Goal: Task Accomplishment & Management: Complete application form

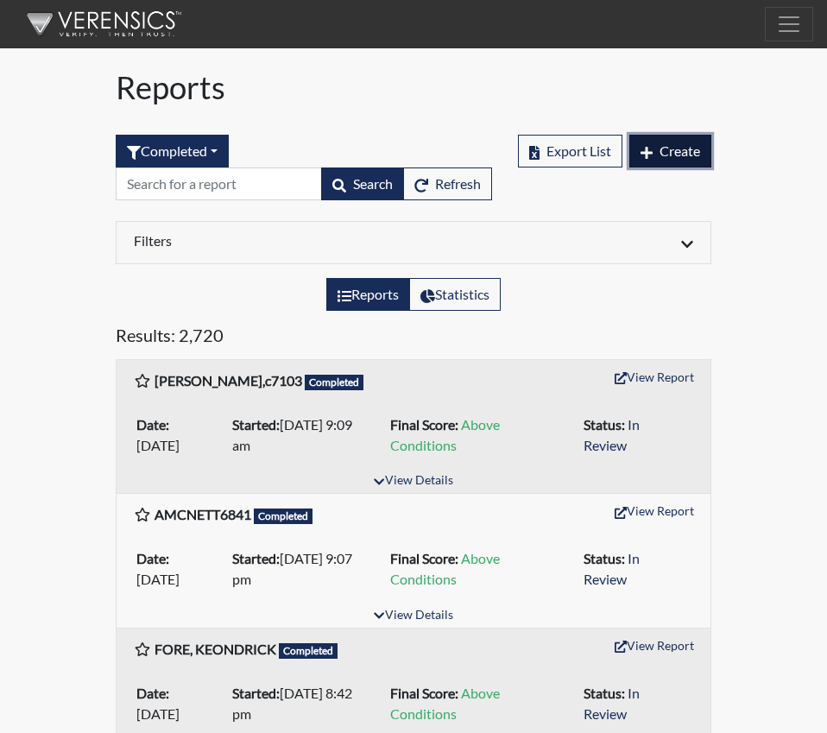
click at [690, 145] on span "Create" at bounding box center [680, 151] width 41 height 16
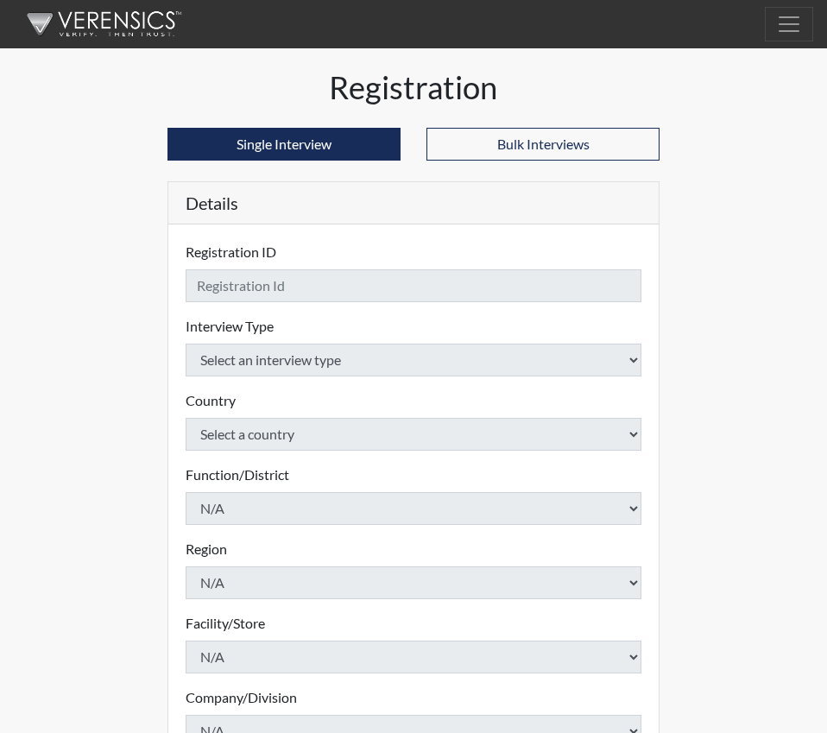
checkbox input "true"
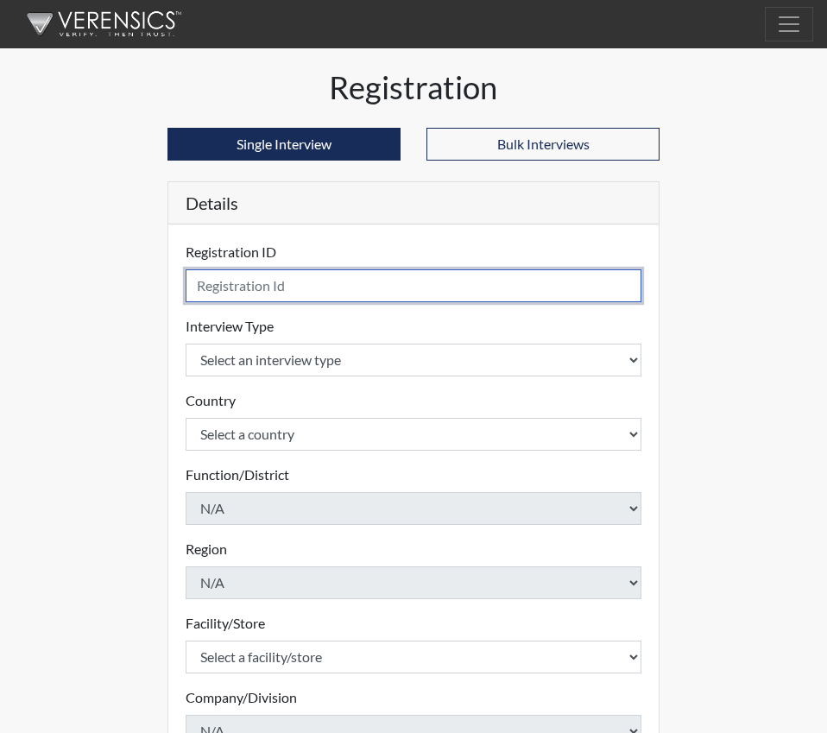
click at [228, 285] on input "text" at bounding box center [414, 285] width 456 height 33
type input "[PERSON_NAME], D 2630"
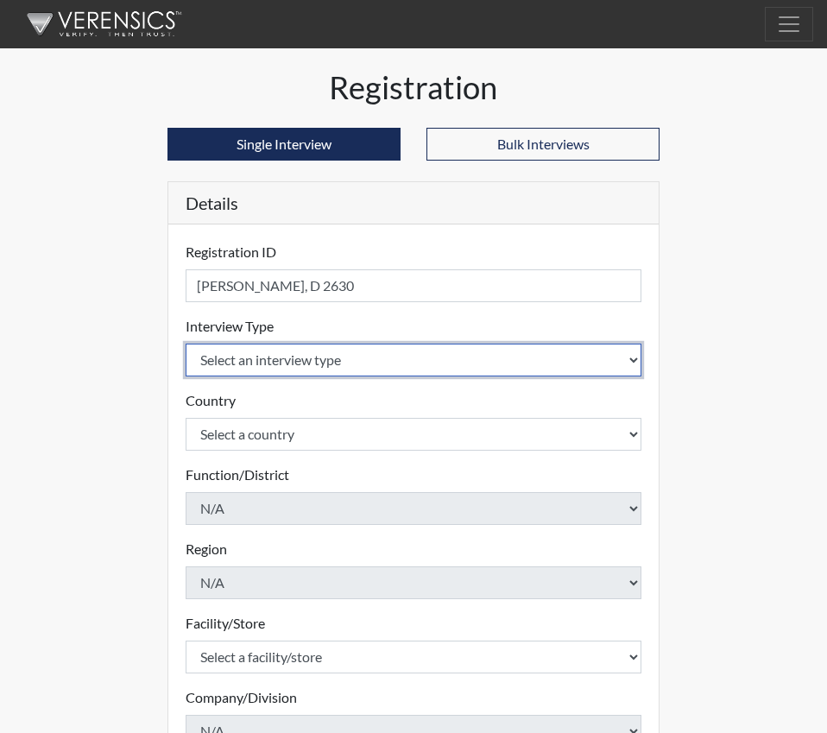
click at [634, 358] on select "Select an interview type Corrections Pre-Employment" at bounding box center [414, 360] width 456 height 33
select select "ff733e93-e1bf-11ea-9c9f-0eff0cf7eb8f"
click at [186, 344] on select "Select an interview type Corrections Pre-Employment" at bounding box center [414, 360] width 456 height 33
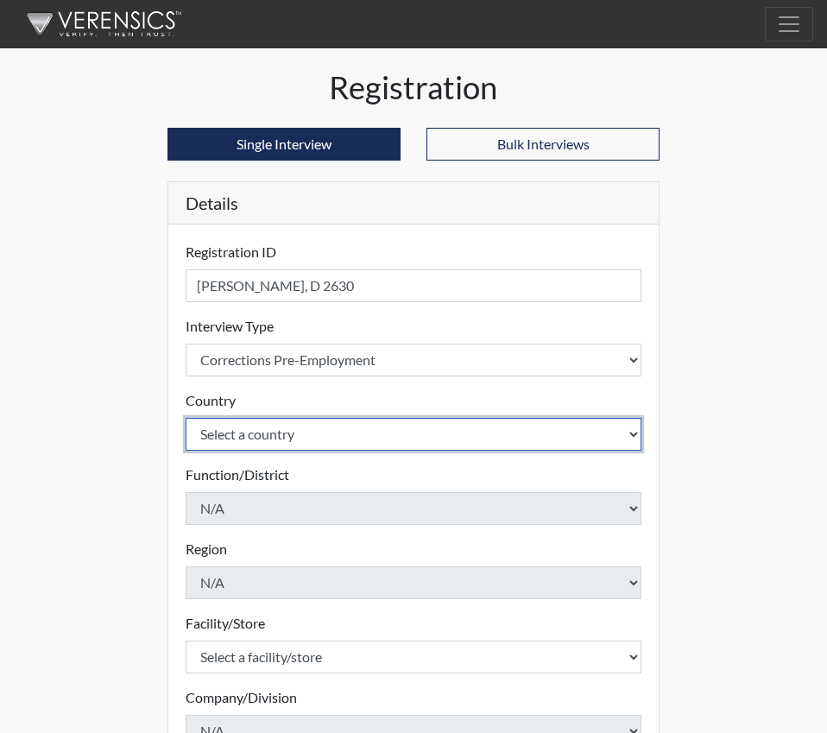
click at [636, 434] on select "Select a country [GEOGRAPHIC_DATA] [GEOGRAPHIC_DATA]" at bounding box center [414, 434] width 456 height 33
select select "united-states-of-[GEOGRAPHIC_DATA]"
click at [186, 418] on select "Select a country [GEOGRAPHIC_DATA] [GEOGRAPHIC_DATA]" at bounding box center [414, 434] width 456 height 33
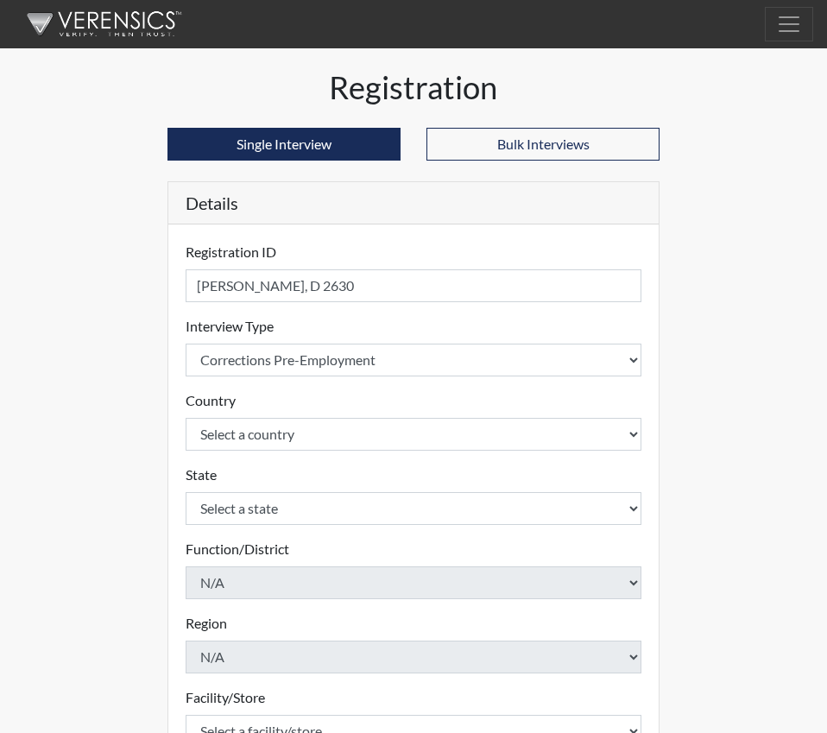
select select "SC"
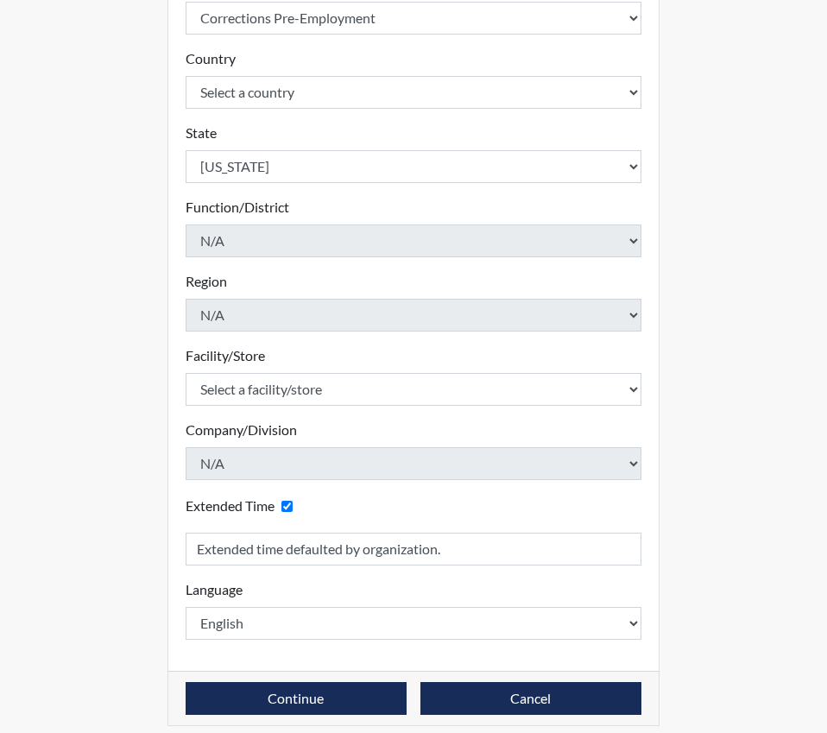
scroll to position [346, 0]
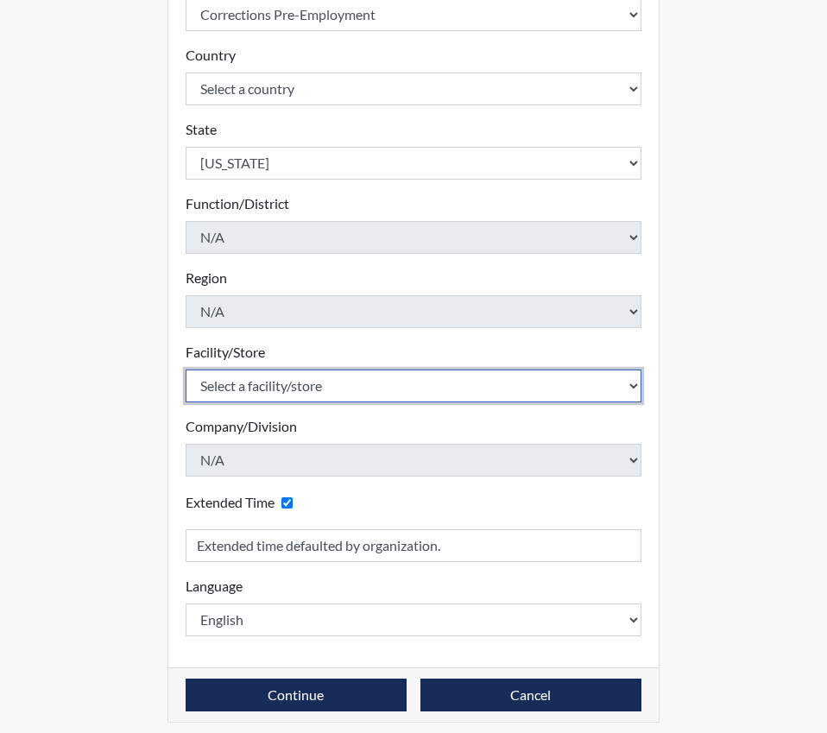
click at [636, 384] on select "Select a facility/store [GEOGRAPHIC_DATA] CI Broad River CI [PERSON_NAME] CI Di…" at bounding box center [414, 386] width 456 height 33
select select "c6e33473-242b-401e-8fed-f89f69c19afd"
click at [186, 370] on select "Select a facility/store [GEOGRAPHIC_DATA] CI Broad River CI [PERSON_NAME] CI Di…" at bounding box center [414, 386] width 456 height 33
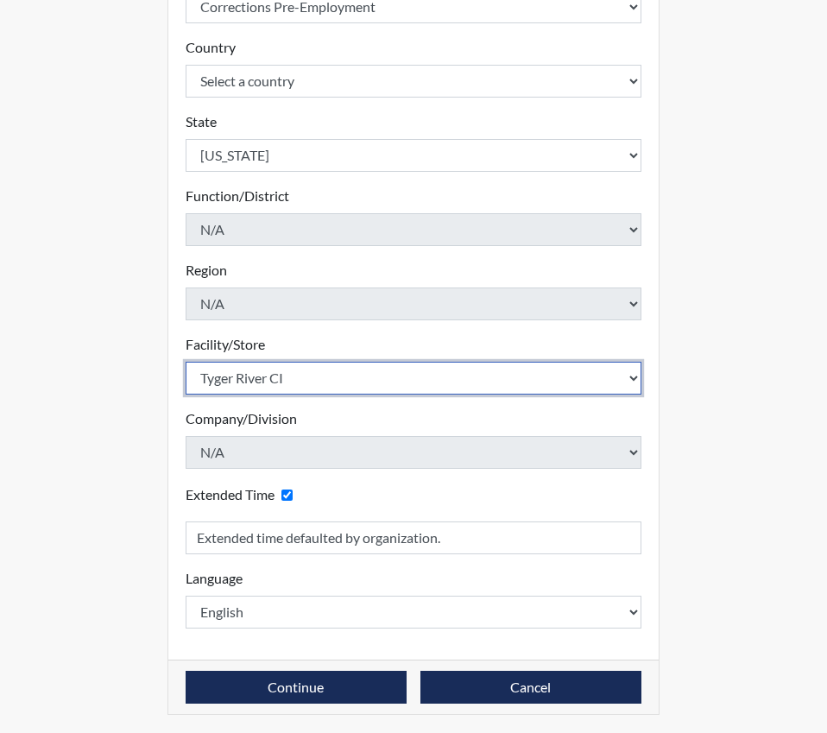
scroll to position [356, 0]
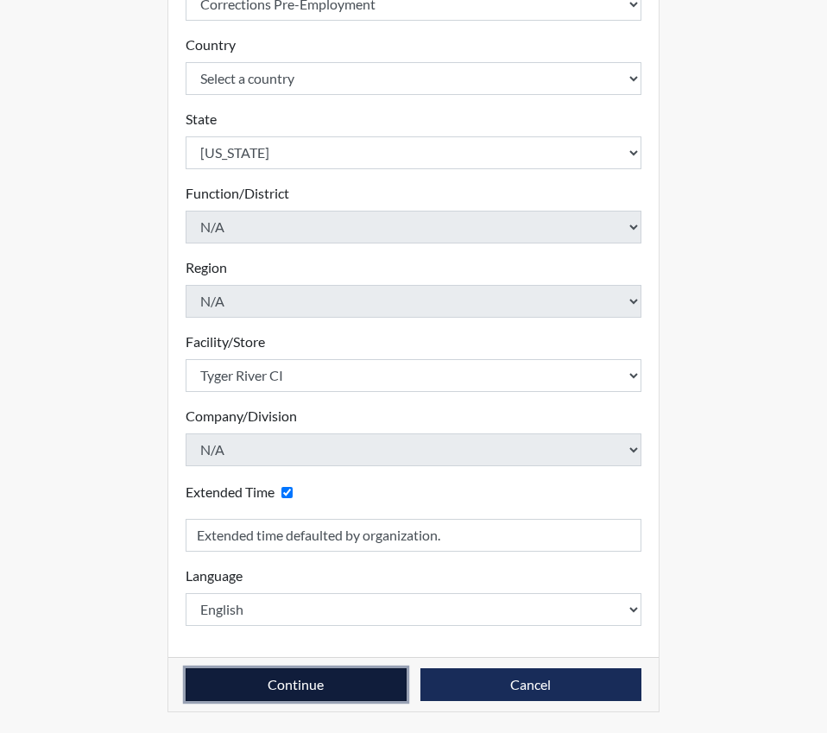
click at [281, 692] on button "Continue" at bounding box center [296, 685] width 221 height 33
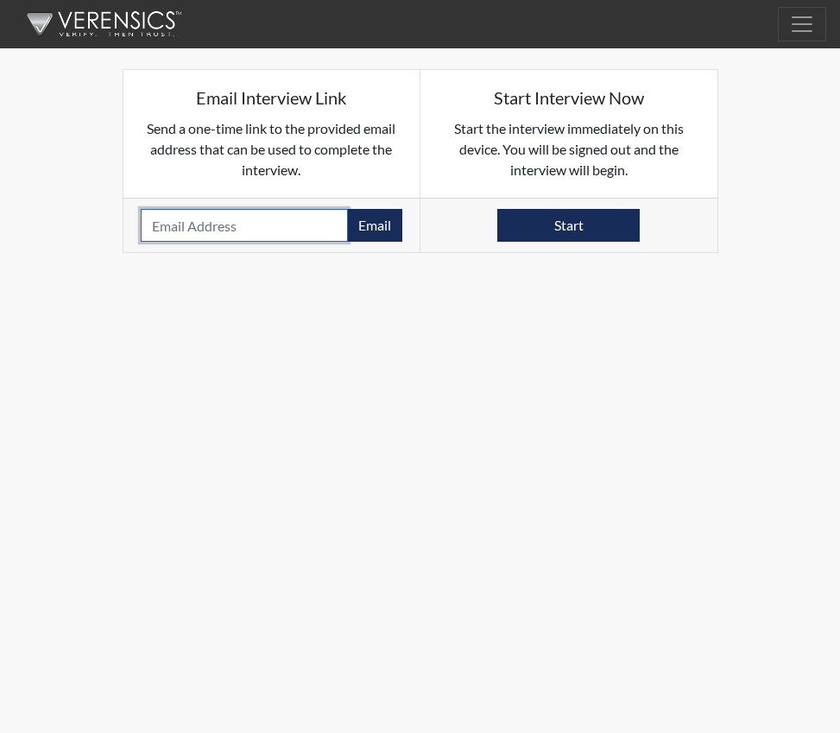
click at [185, 223] on input "email" at bounding box center [245, 225] width 208 height 33
paste input "[EMAIL_ADDRESS][DOMAIN_NAME]"
type input "[EMAIL_ADDRESS][DOMAIN_NAME]"
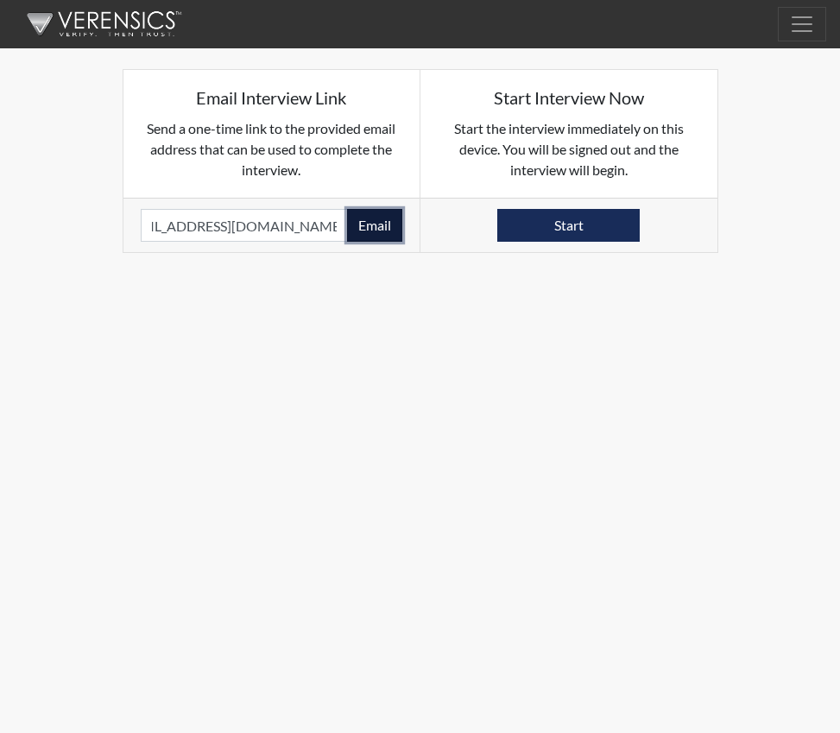
scroll to position [0, 0]
click at [379, 225] on button "Email" at bounding box center [374, 225] width 55 height 33
